Goal: Task Accomplishment & Management: Manage account settings

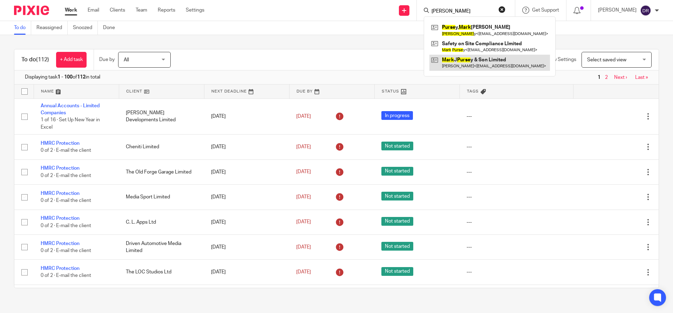
type input "[PERSON_NAME]"
click at [498, 61] on link at bounding box center [489, 63] width 121 height 16
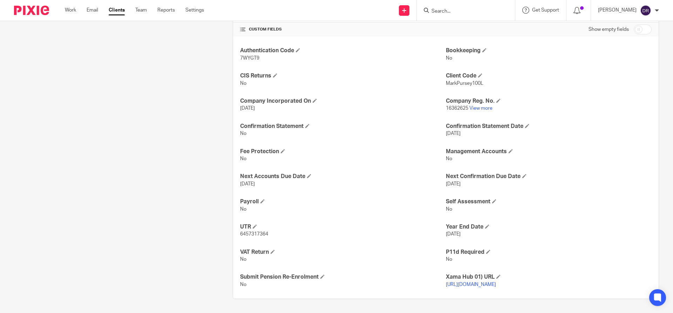
scroll to position [273, 0]
drag, startPoint x: 239, startPoint y: 227, endPoint x: 267, endPoint y: 228, distance: 27.7
click at [267, 231] on p "6457317364" at bounding box center [343, 234] width 206 height 7
copy span "6457317364"
click at [262, 199] on span at bounding box center [262, 201] width 4 height 4
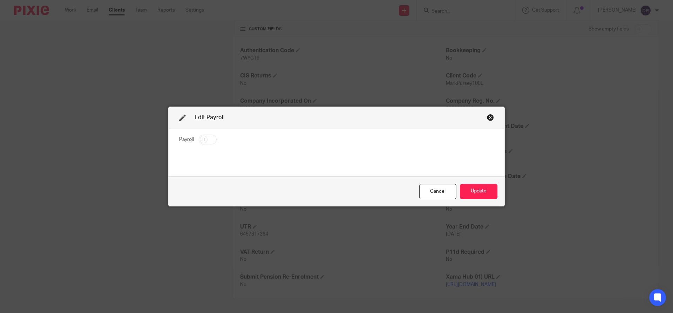
click at [203, 139] on input "checkbox" at bounding box center [208, 140] width 18 height 10
checkbox input "true"
click at [471, 192] on button "Update" at bounding box center [479, 191] width 38 height 15
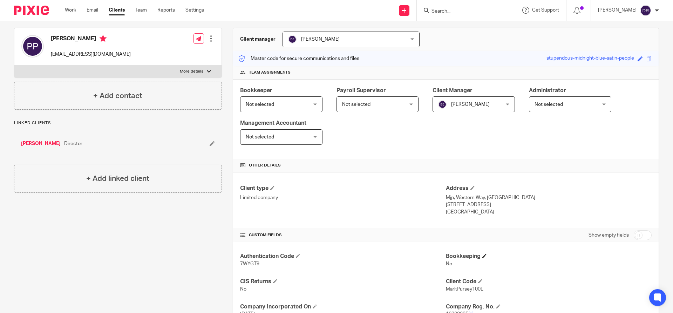
scroll to position [70, 0]
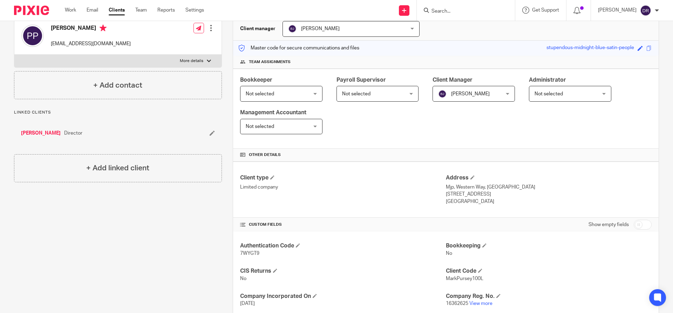
click at [634, 226] on input "checkbox" at bounding box center [643, 225] width 18 height 10
checkbox input "true"
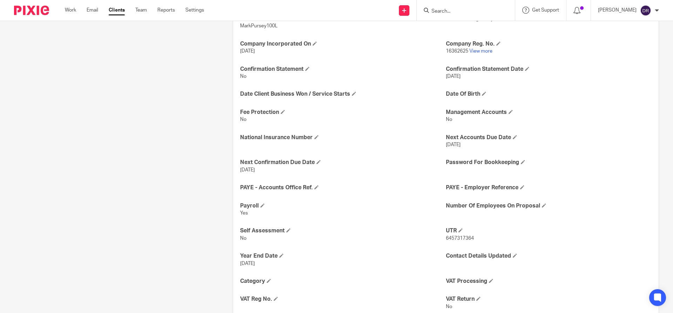
scroll to position [351, 0]
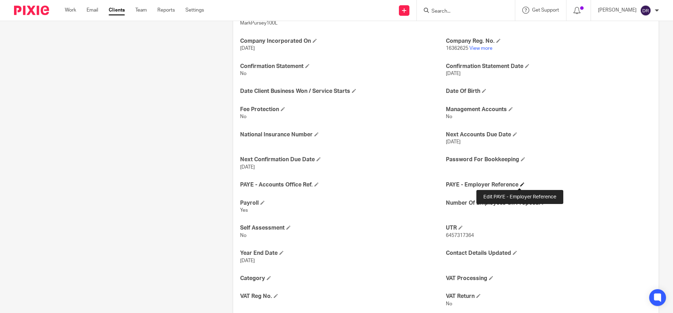
click at [521, 184] on span at bounding box center [522, 184] width 4 height 4
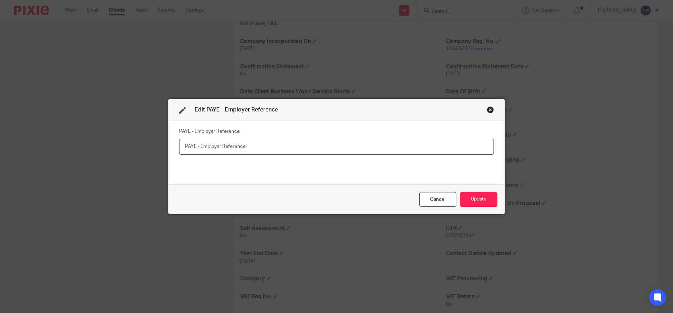
click at [208, 144] on input "text" at bounding box center [336, 147] width 315 height 16
type input "120/RF01048"
click at [483, 200] on button "Update" at bounding box center [479, 199] width 38 height 15
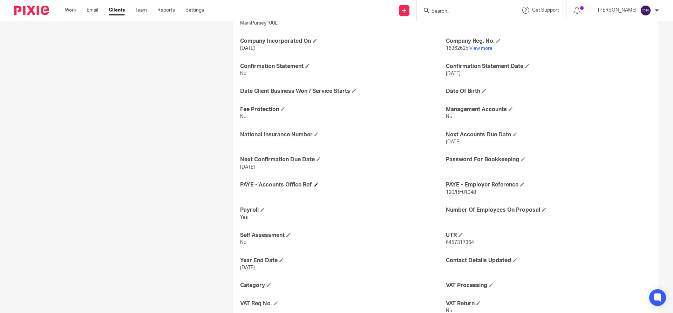
click at [318, 186] on h4 "PAYE - Accounts Office Ref." at bounding box center [343, 184] width 206 height 7
click at [315, 184] on span at bounding box center [316, 184] width 4 height 4
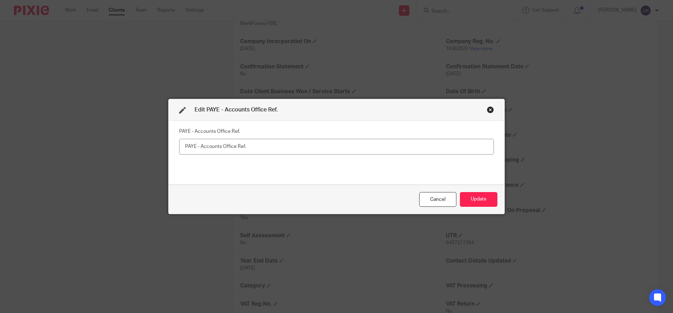
click at [202, 147] on input "text" at bounding box center [336, 147] width 315 height 16
type input "120PH03590874"
click at [476, 200] on button "Update" at bounding box center [479, 199] width 38 height 15
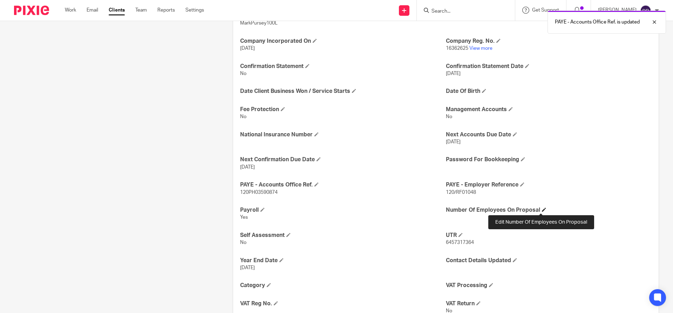
click at [542, 209] on span at bounding box center [544, 210] width 4 height 4
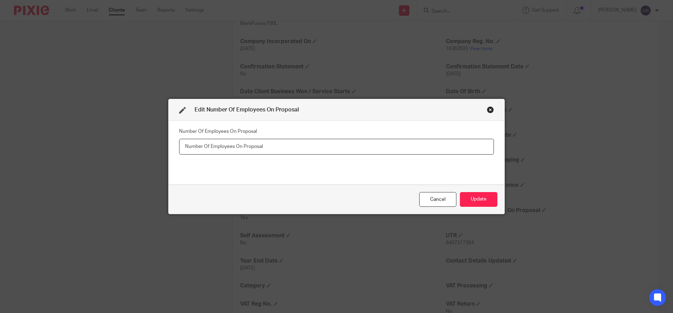
click at [236, 147] on input "number" at bounding box center [336, 147] width 315 height 16
type input "5"
click at [474, 196] on button "Update" at bounding box center [479, 199] width 38 height 15
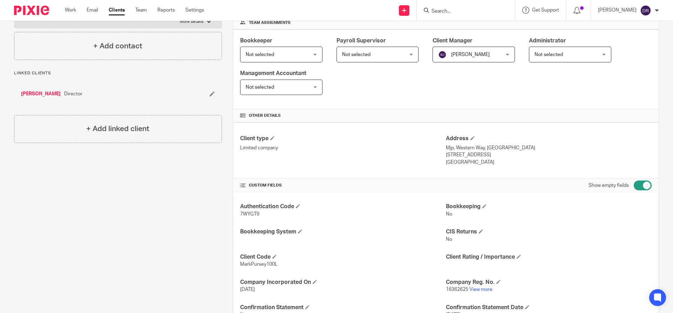
scroll to position [35, 0]
